Goal: Information Seeking & Learning: Learn about a topic

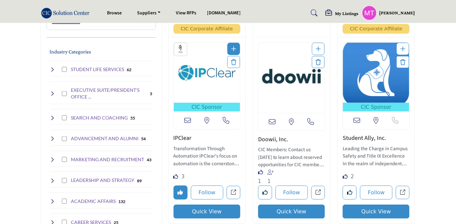
scroll to position [175, 0]
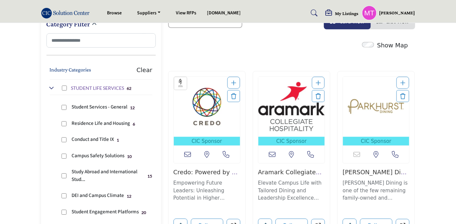
scroll to position [158, 0]
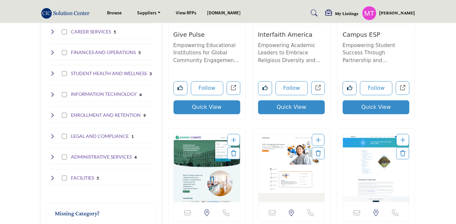
scroll to position [494, 0]
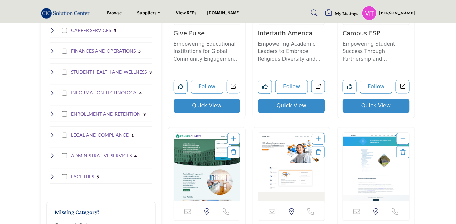
click at [52, 174] on icon at bounding box center [52, 176] width 5 height 5
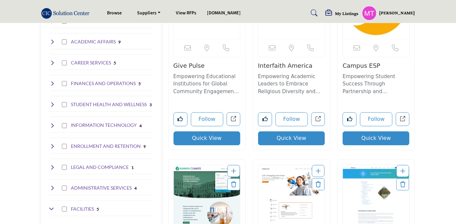
scroll to position [462, 0]
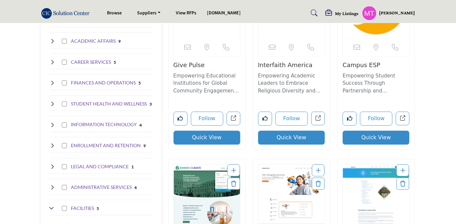
click at [54, 164] on icon at bounding box center [52, 166] width 5 height 5
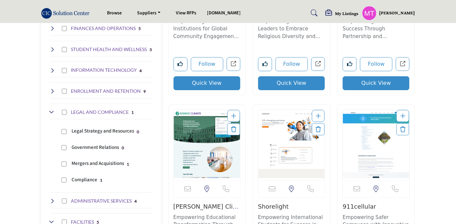
scroll to position [521, 0]
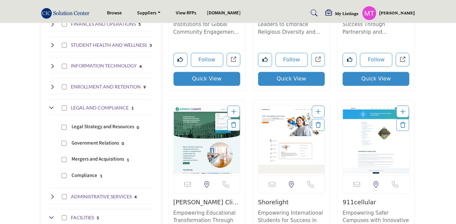
click at [99, 105] on h4 "LEGAL AND COMPLIANCE" at bounding box center [100, 108] width 58 height 7
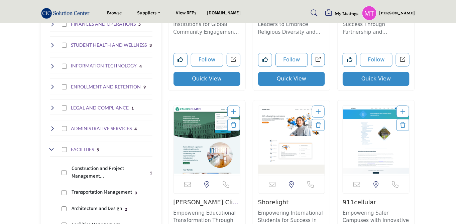
click at [99, 105] on h4 "LEGAL AND COMPLIANCE" at bounding box center [100, 108] width 58 height 7
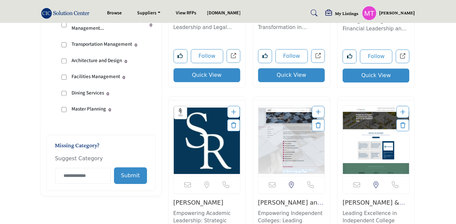
scroll to position [380, 0]
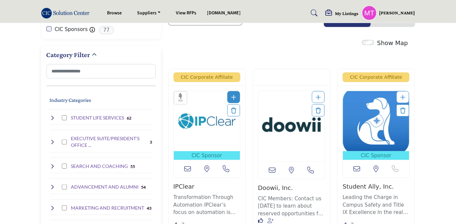
scroll to position [131, 0]
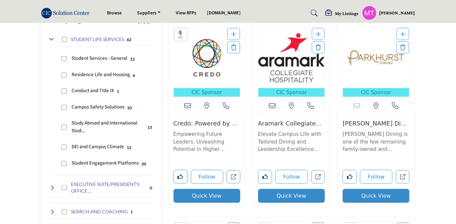
scroll to position [210, 0]
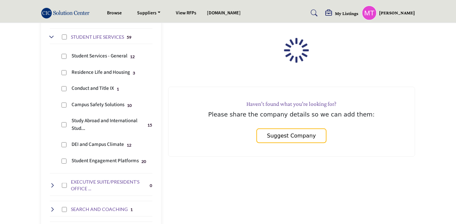
scroll to position [209, 0]
click at [63, 86] on div "Conduct and Title IX 1" at bounding box center [105, 88] width 93 height 16
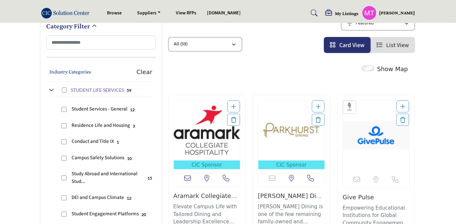
scroll to position [161, 0]
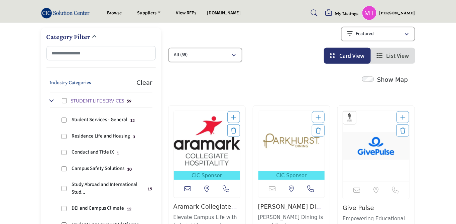
scroll to position [169, 0]
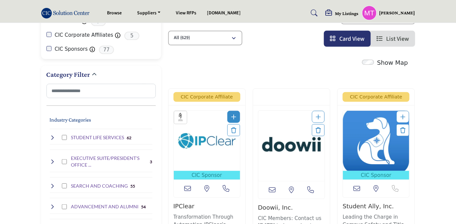
scroll to position [113, 0]
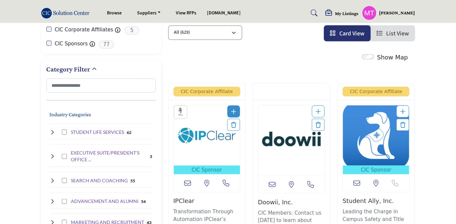
click at [54, 130] on icon at bounding box center [52, 132] width 5 height 5
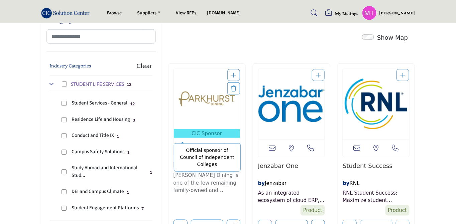
scroll to position [157, 0]
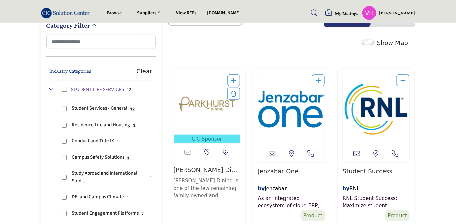
click at [147, 69] on buton "Clear" at bounding box center [144, 71] width 16 height 9
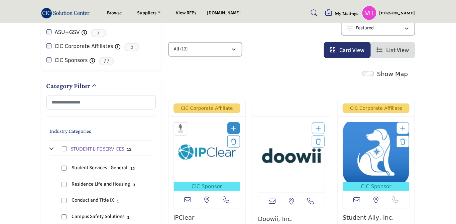
scroll to position [117, 0]
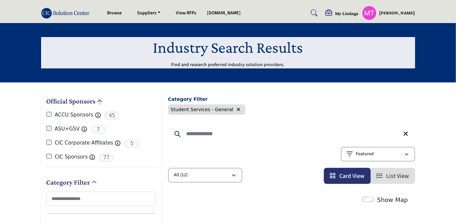
click at [237, 110] on icon "button" at bounding box center [239, 109] width 4 height 5
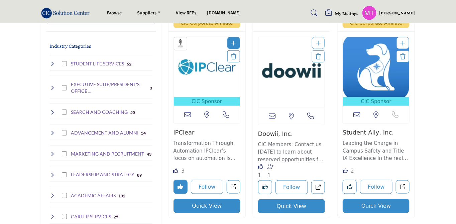
scroll to position [184, 0]
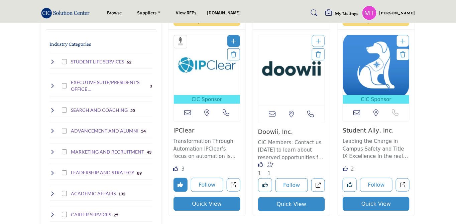
click at [52, 62] on icon at bounding box center [52, 61] width 5 height 5
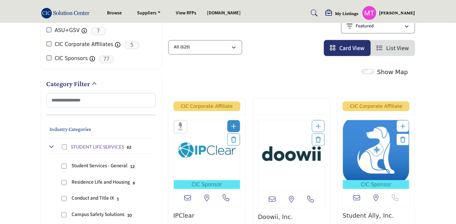
scroll to position [56, 0]
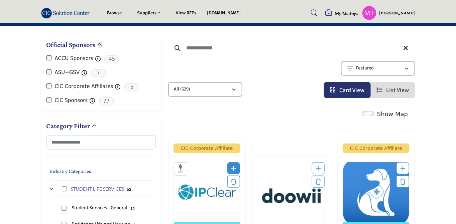
click at [259, 79] on div "Searched Term Searched Results 21" at bounding box center [291, 67] width 247 height 62
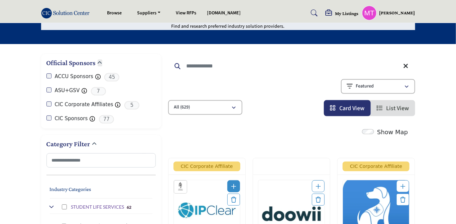
scroll to position [38, 0]
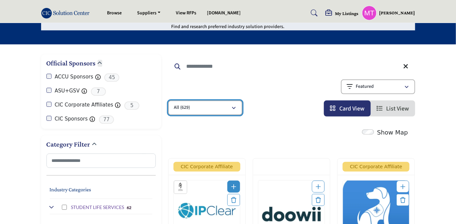
click at [209, 105] on div "All (629)" at bounding box center [202, 108] width 57 height 8
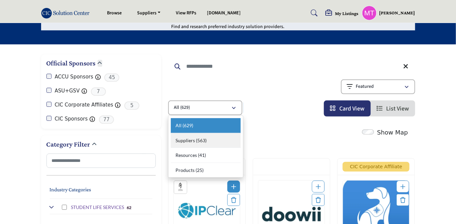
click at [205, 139] on b "(563)" at bounding box center [201, 141] width 11 height 6
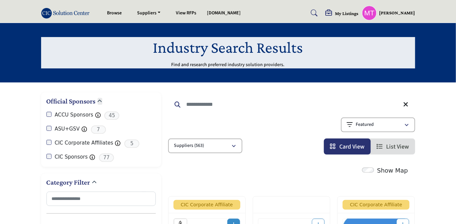
click at [274, 131] on div "Showing 42 results out of 563 Featured" at bounding box center [291, 126] width 247 height 17
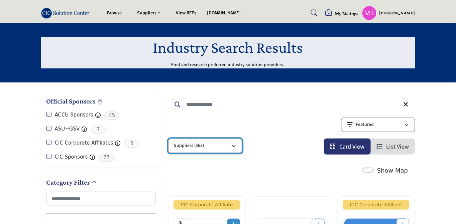
click at [232, 147] on icon "button" at bounding box center [234, 146] width 4 height 5
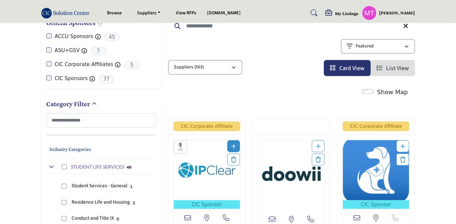
scroll to position [76, 0]
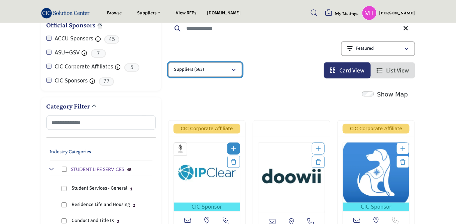
click at [233, 68] on icon "button" at bounding box center [234, 70] width 4 height 5
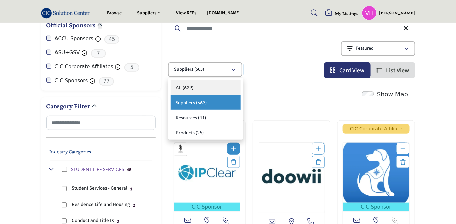
click at [193, 90] on div "All (629)" at bounding box center [206, 88] width 70 height 15
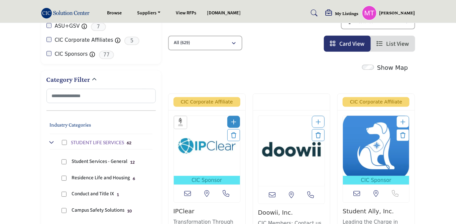
scroll to position [188, 0]
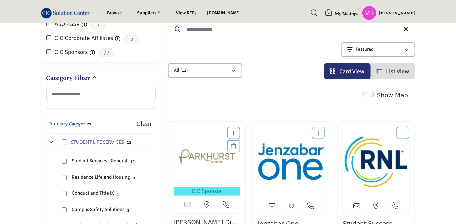
scroll to position [97, 0]
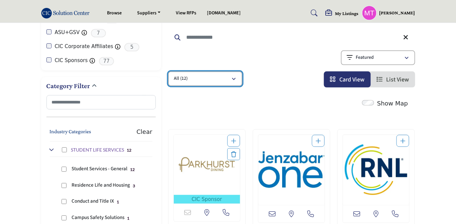
click at [233, 82] on button "All (12)" at bounding box center [205, 79] width 74 height 15
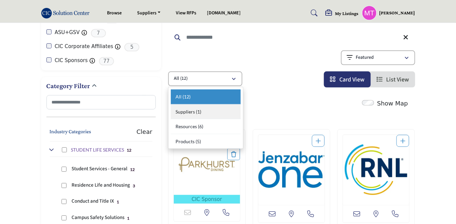
click at [210, 110] on div "Suppliers (1)" at bounding box center [206, 112] width 70 height 15
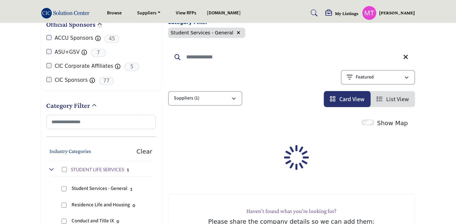
scroll to position [26, 0]
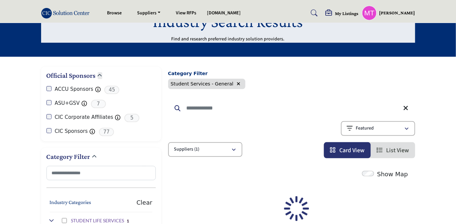
click at [264, 102] on div "Category Filter Student Services - General Searched Term Categories 12" at bounding box center [291, 113] width 247 height 92
